Goal: Task Accomplishment & Management: Complete application form

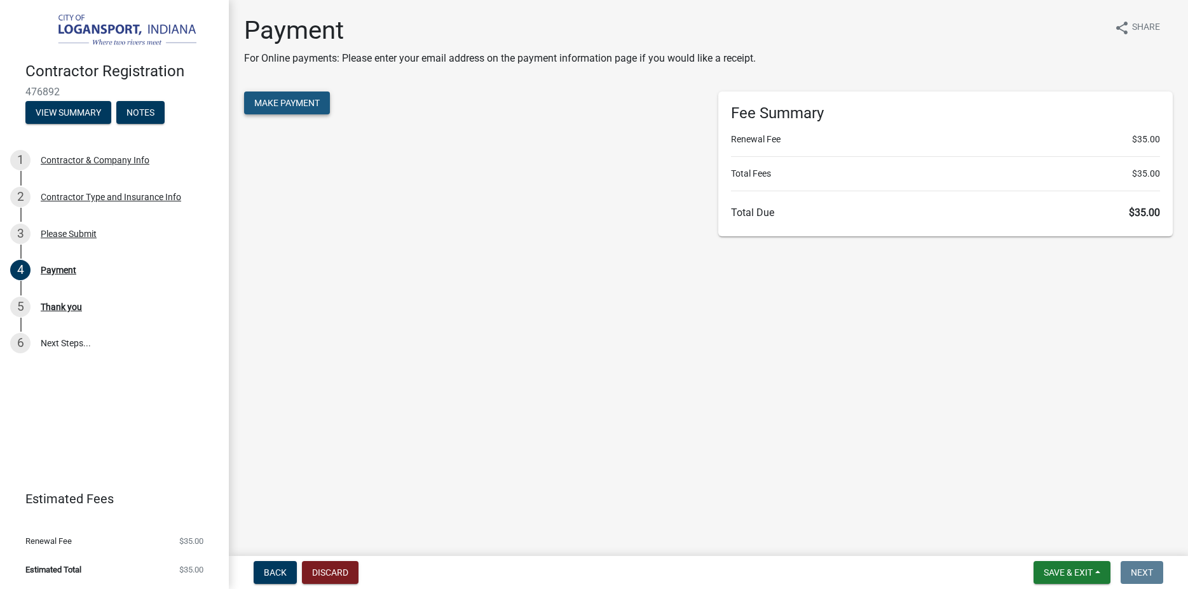
click at [275, 105] on span "Make Payment" at bounding box center [286, 103] width 65 height 10
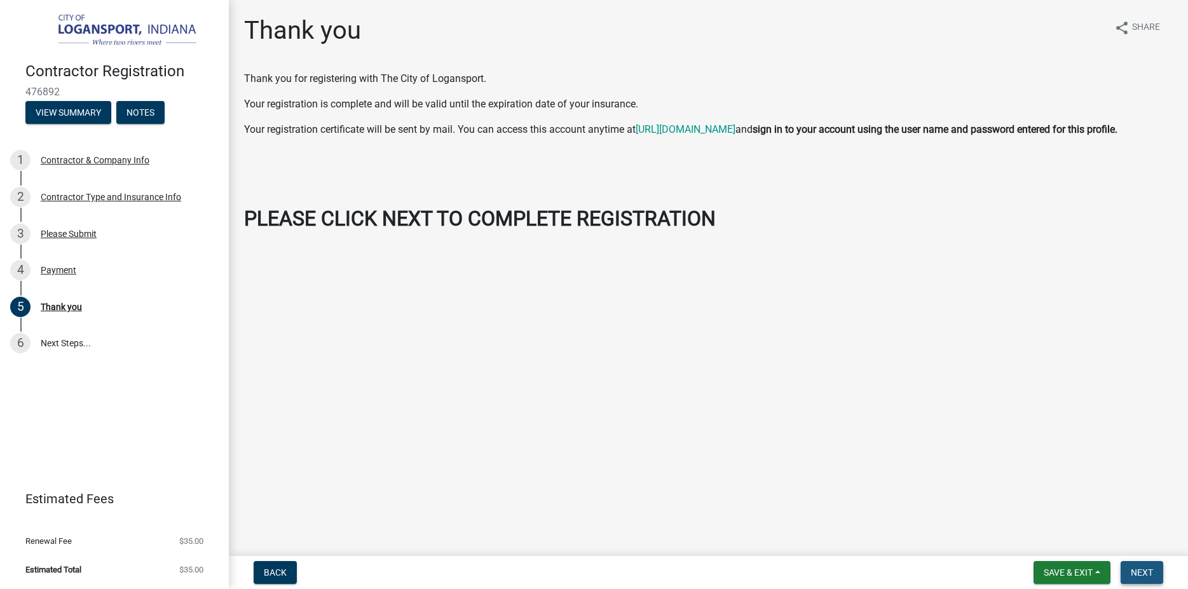
click at [1141, 573] on span "Next" at bounding box center [1142, 573] width 22 height 10
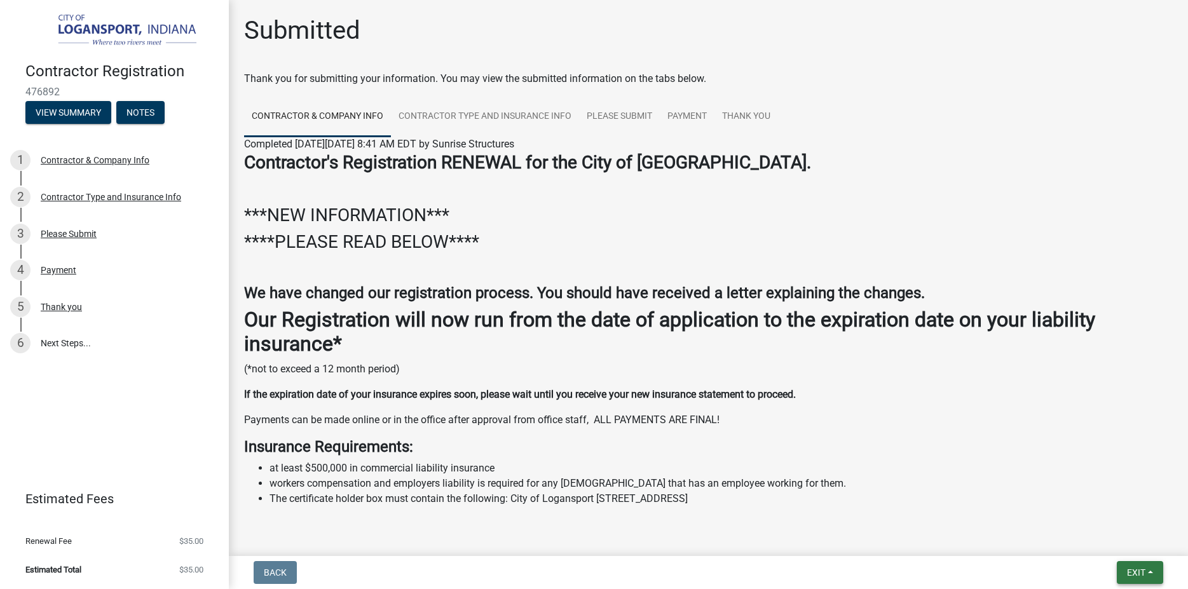
click at [1132, 571] on span "Exit" at bounding box center [1136, 573] width 18 height 10
click at [1104, 515] on button "Save" at bounding box center [1112, 509] width 102 height 31
click at [731, 117] on link "Thank you" at bounding box center [746, 117] width 64 height 41
